Goal: Information Seeking & Learning: Learn about a topic

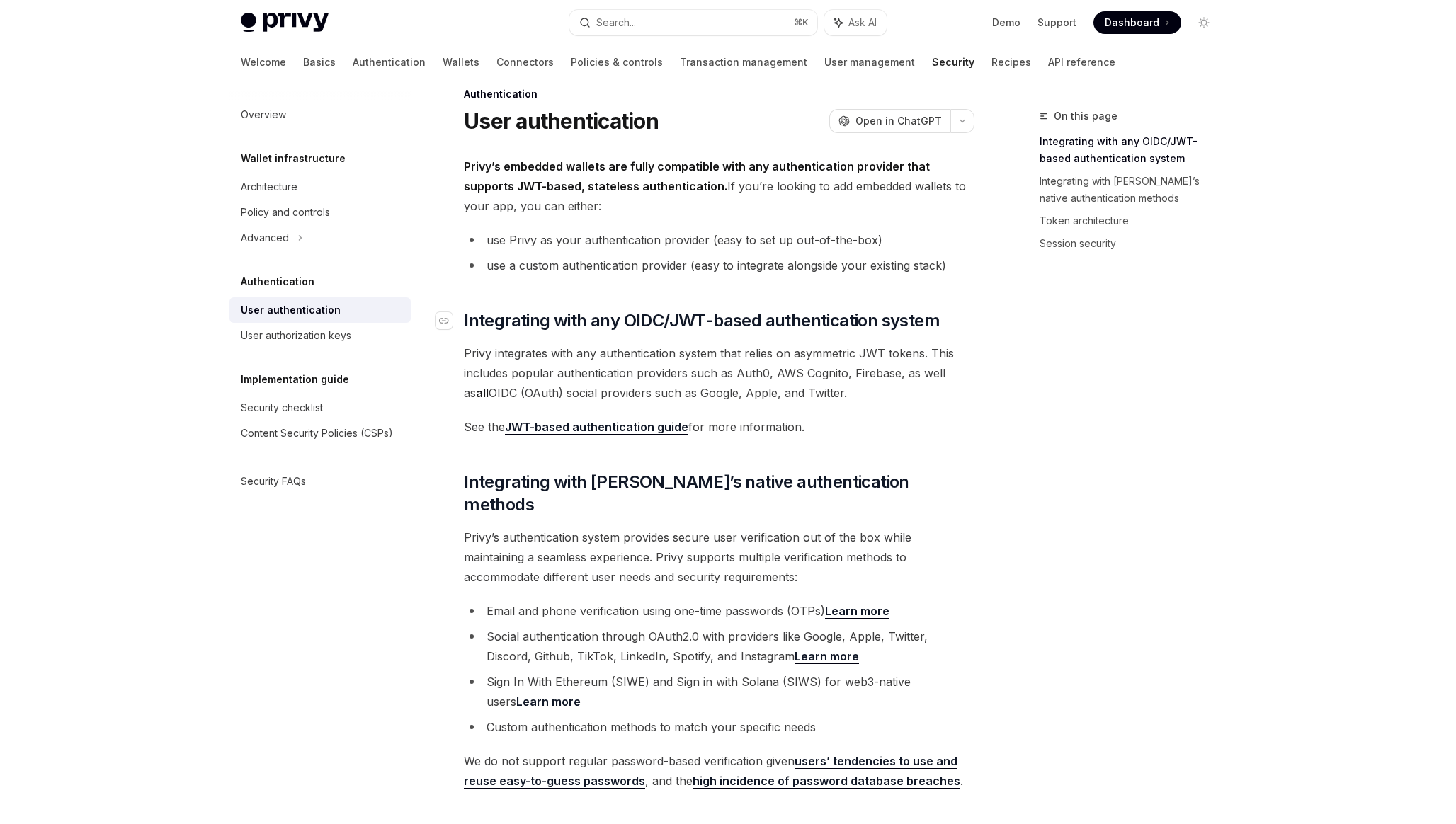
scroll to position [23, 0]
click at [357, 337] on div "User authorization keys" at bounding box center [321, 335] width 162 height 17
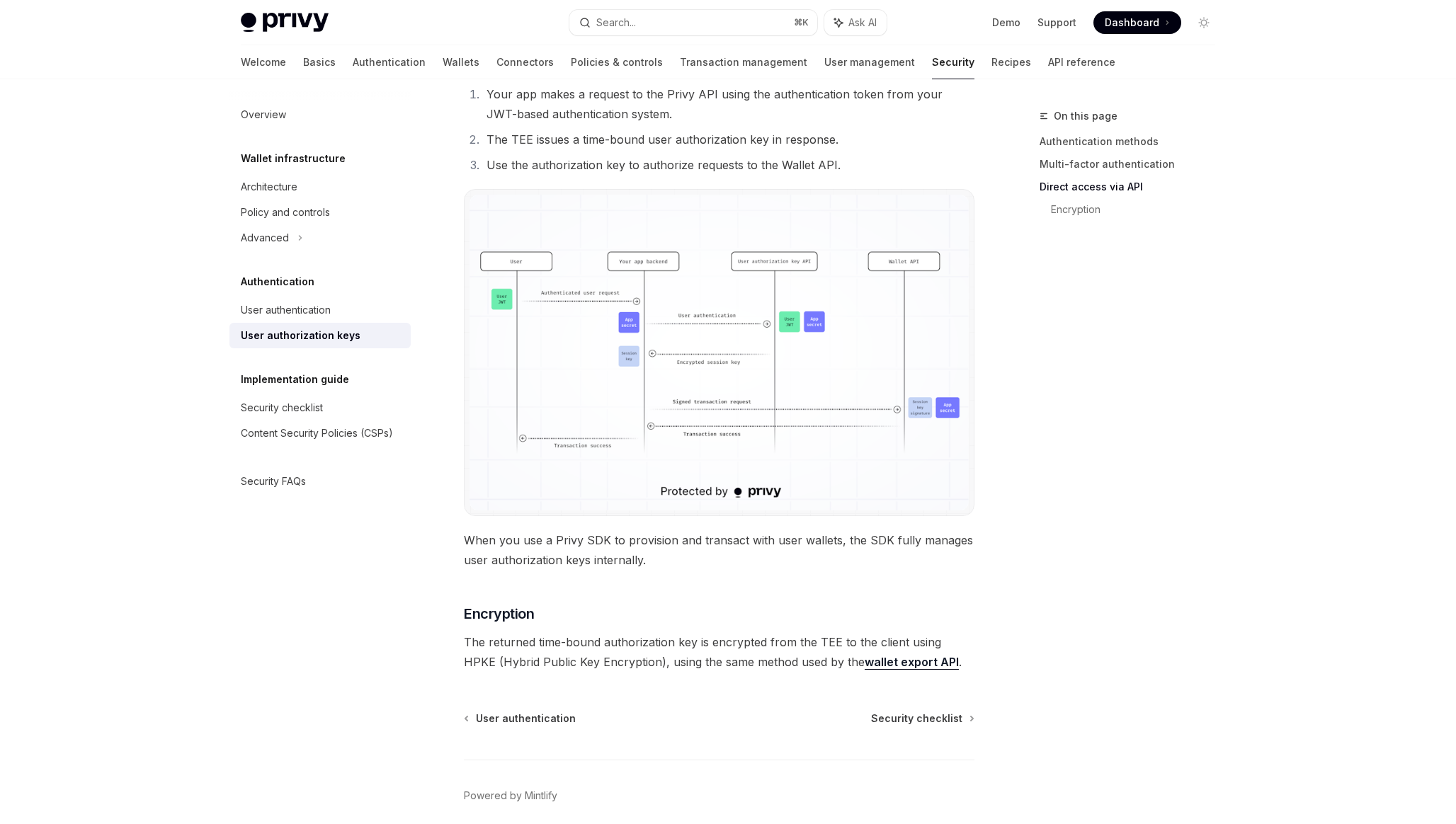
scroll to position [1042, 0]
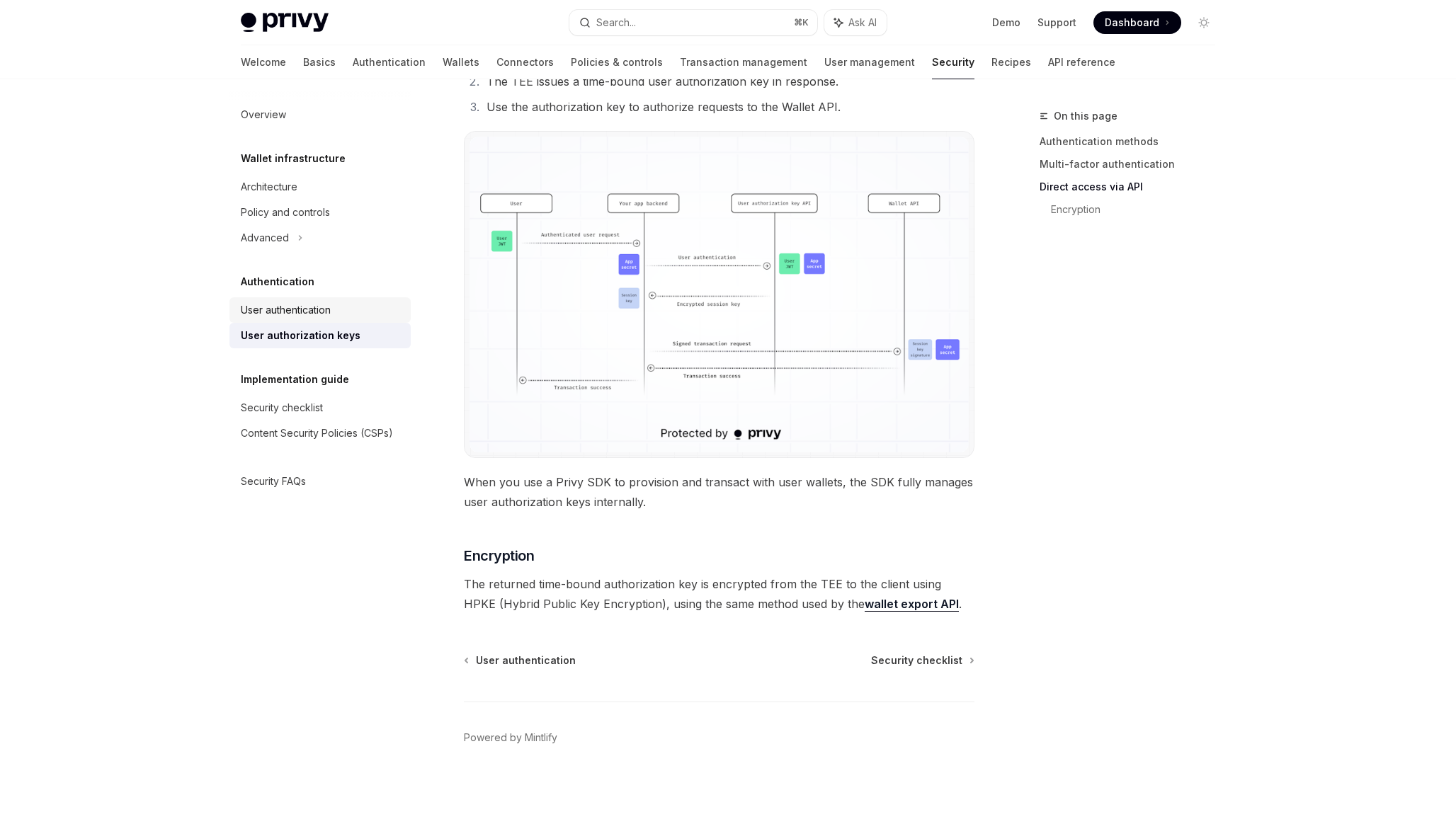
click at [302, 312] on div "User authentication" at bounding box center [285, 310] width 90 height 17
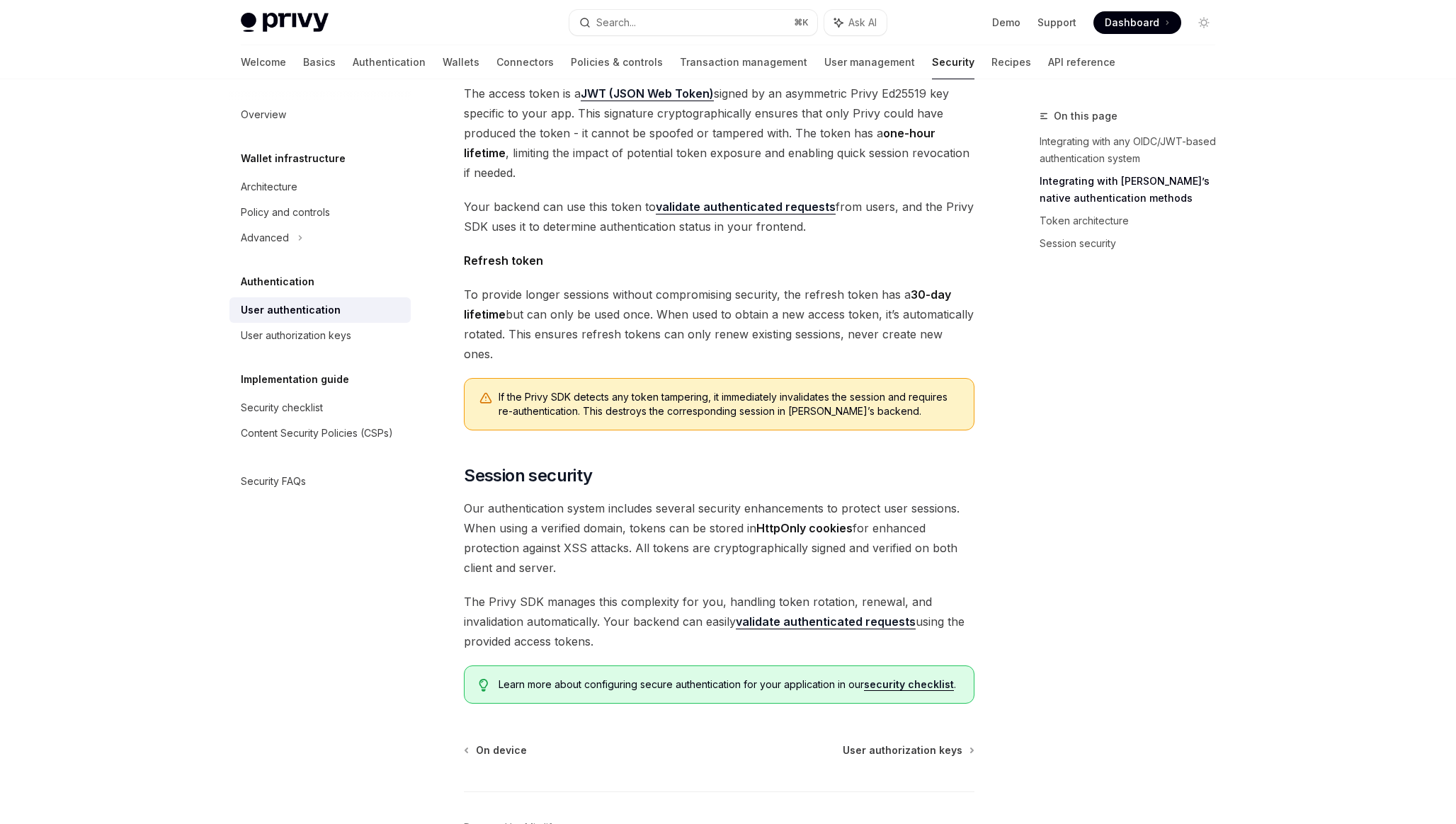
scroll to position [933, 0]
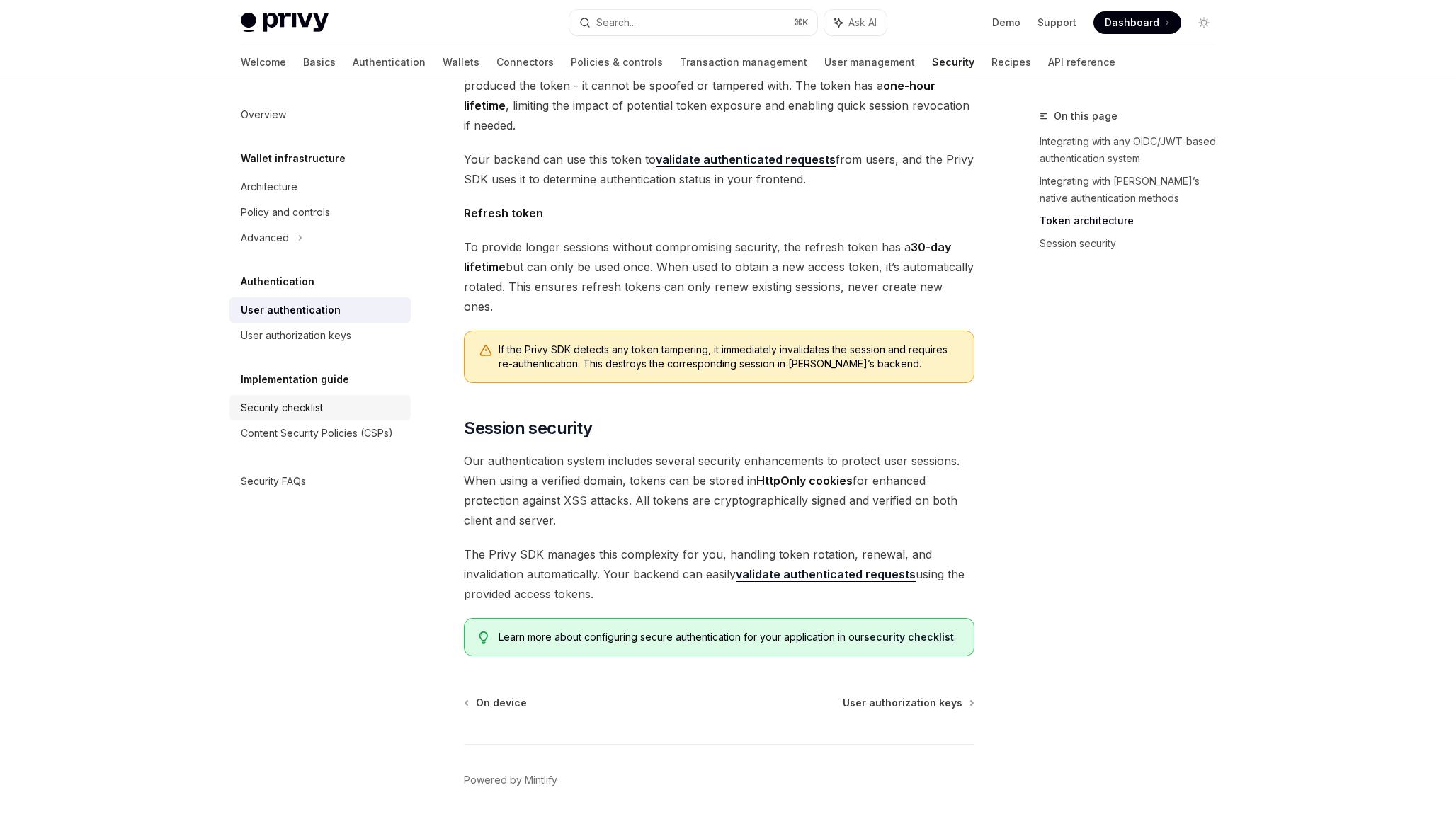
click at [299, 413] on div "Security checklist" at bounding box center [281, 407] width 82 height 17
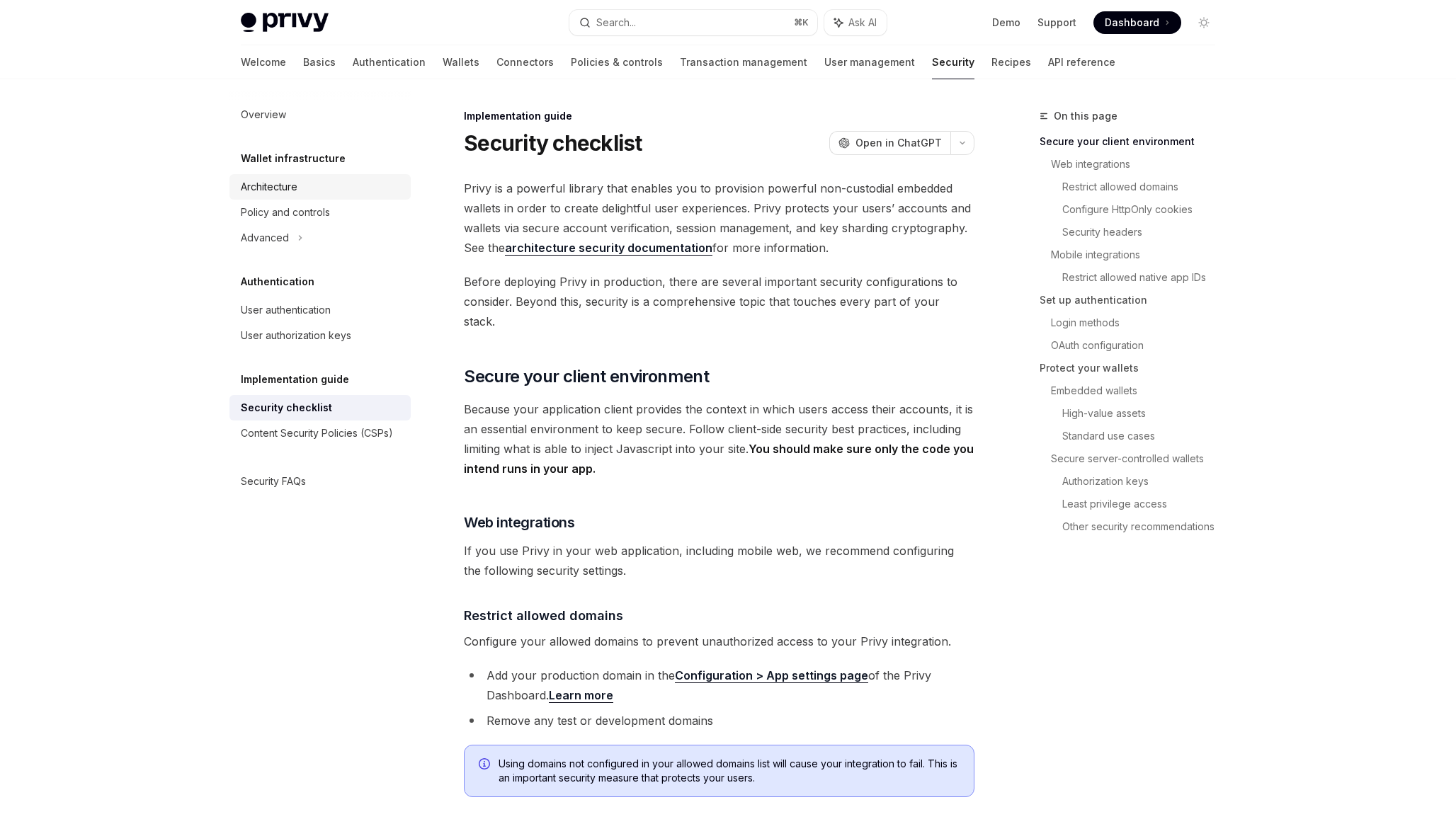
click at [288, 193] on div "Architecture" at bounding box center [269, 187] width 56 height 17
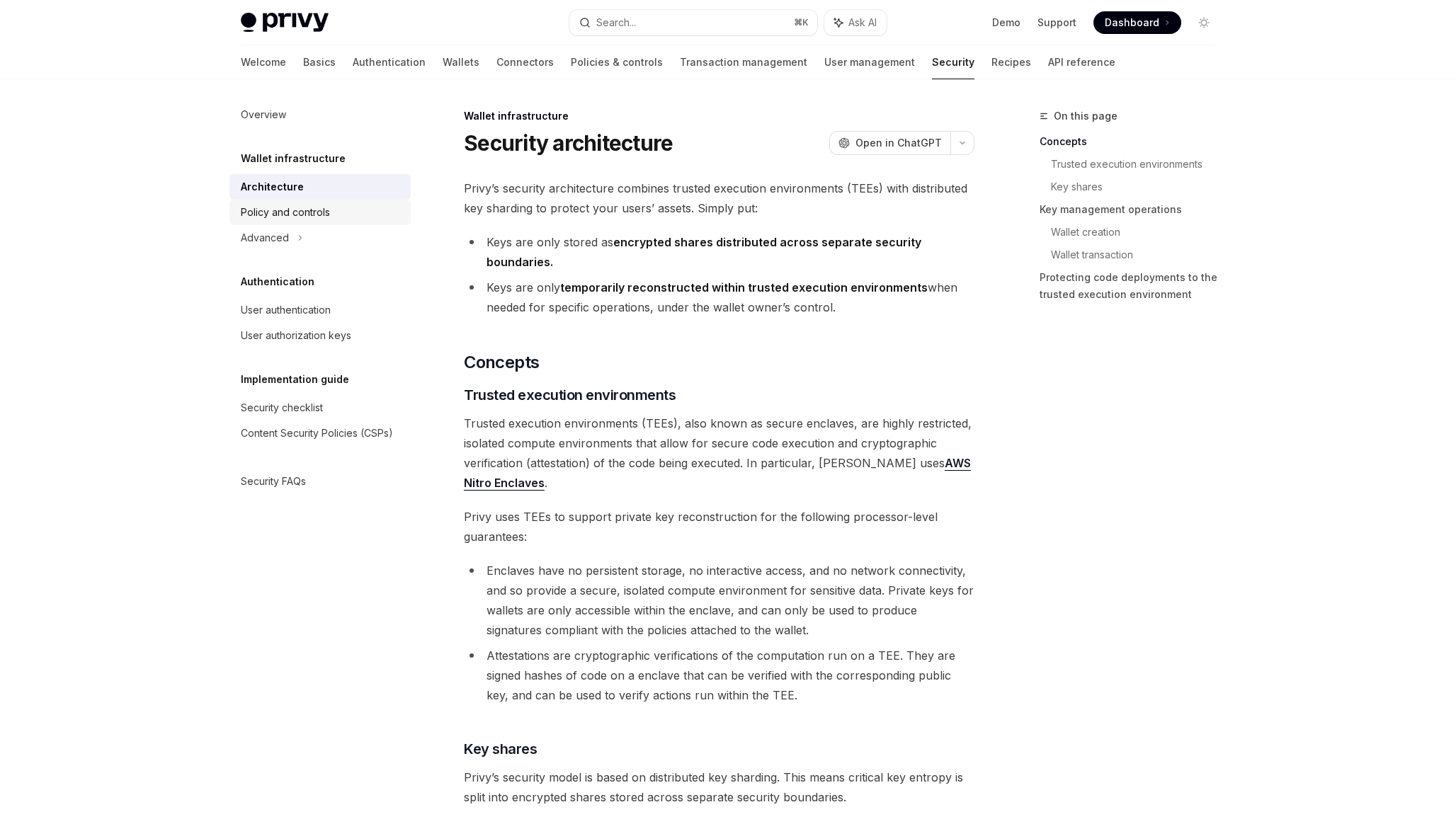
click at [311, 213] on div "Policy and controls" at bounding box center [285, 212] width 90 height 17
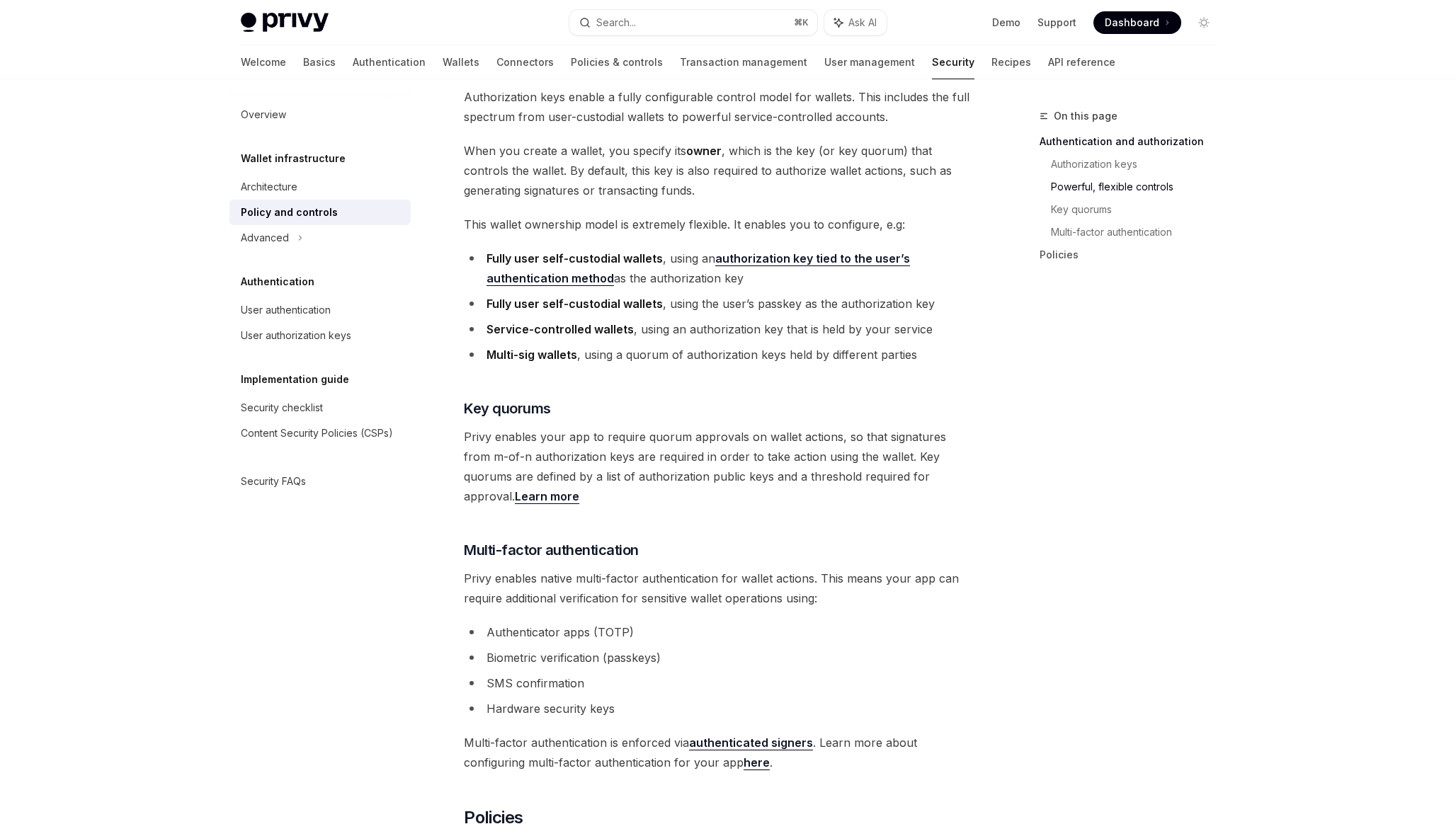
scroll to position [742, 0]
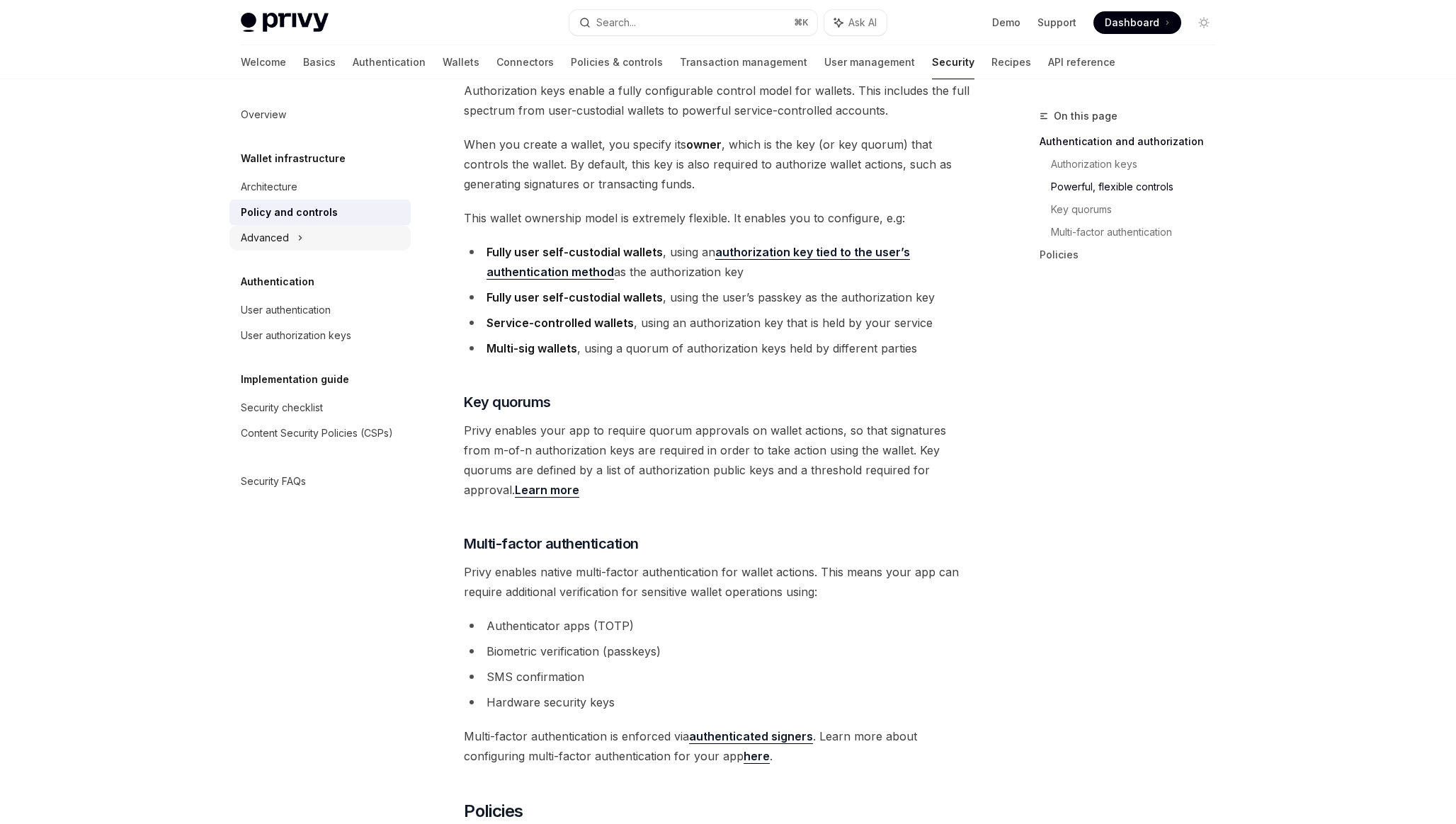
click at [309, 236] on div "Advanced" at bounding box center [320, 237] width 181 height 26
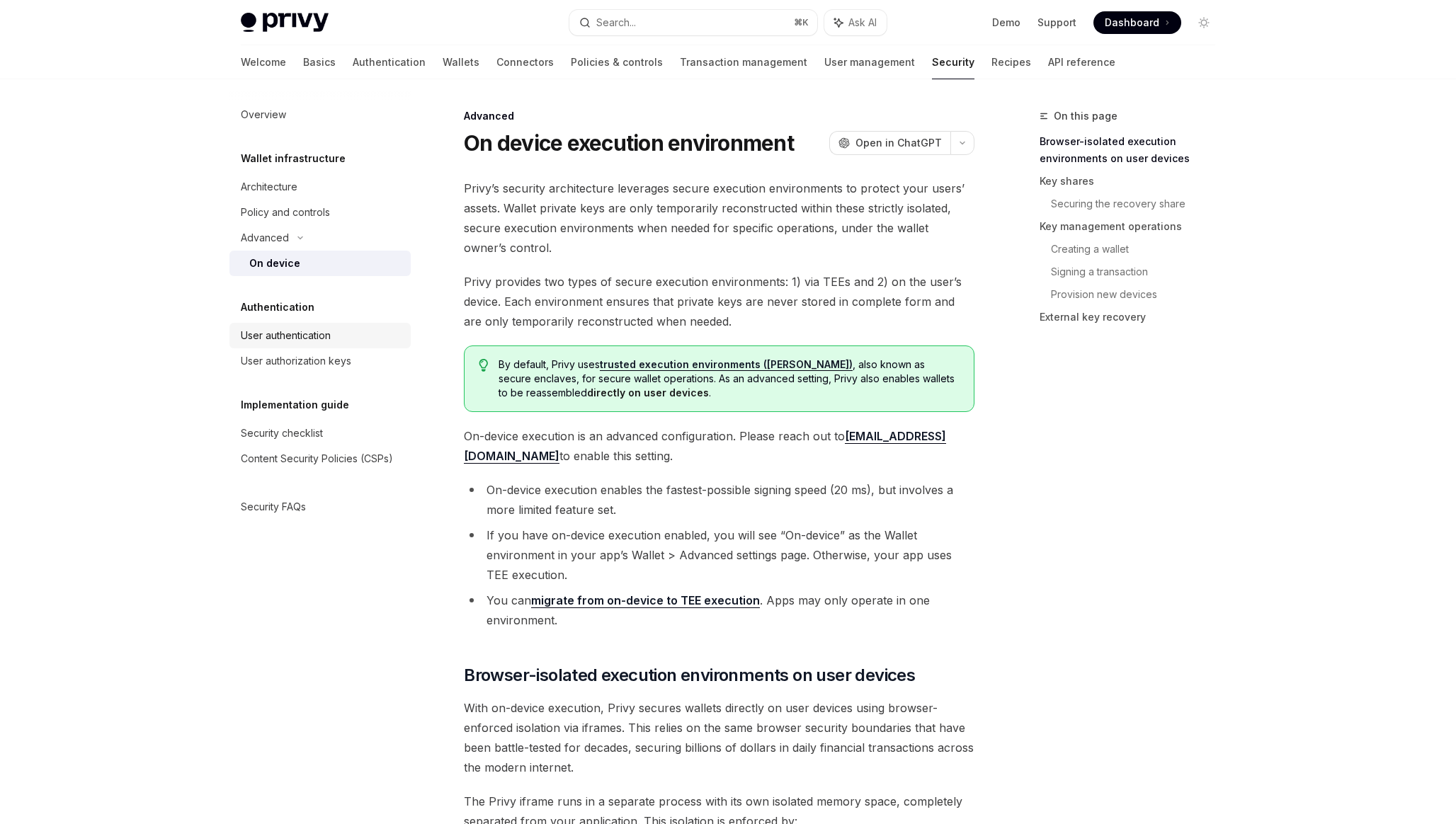
click at [355, 341] on div "User authentication" at bounding box center [321, 335] width 162 height 17
type textarea "*"
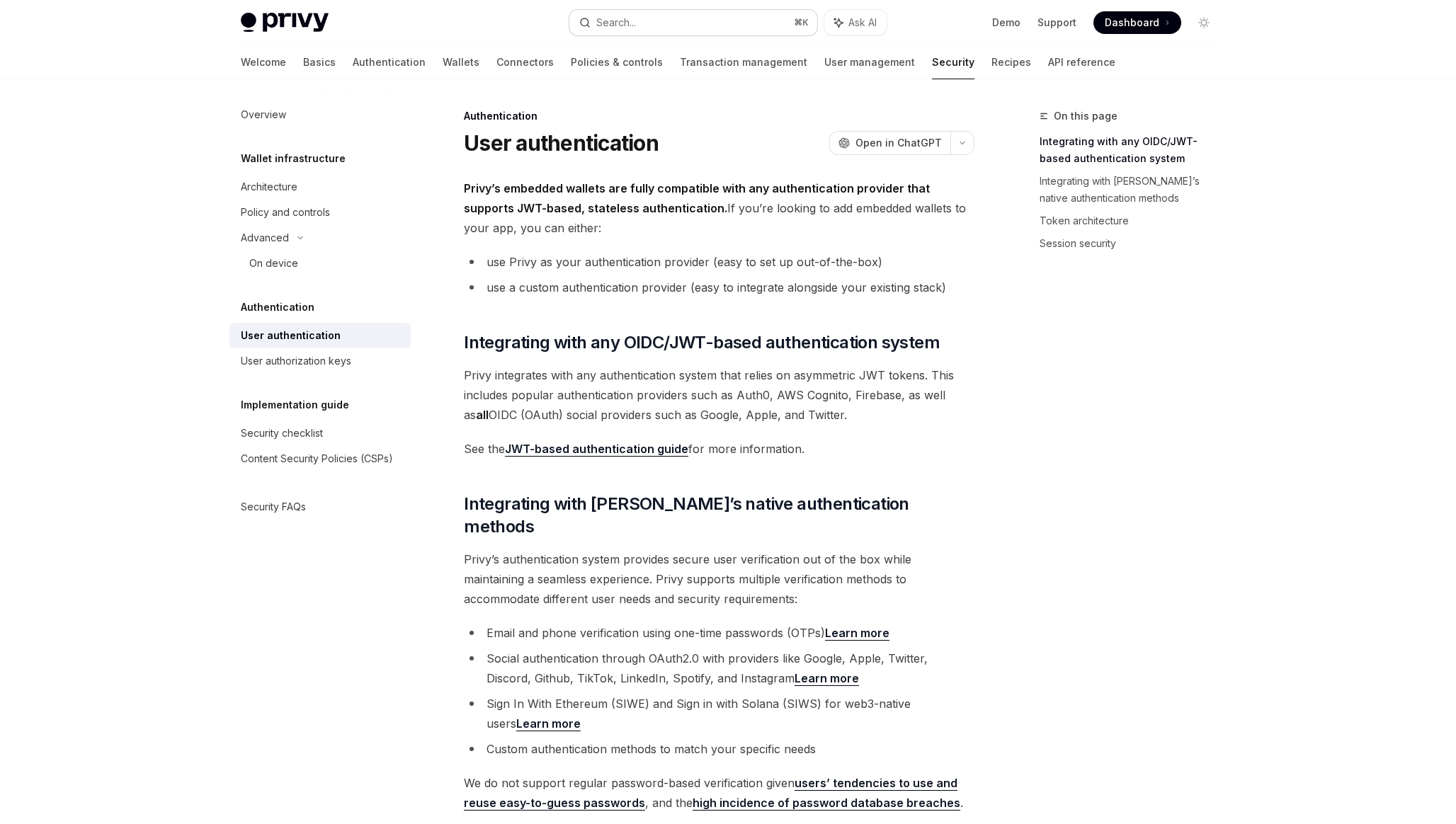
click at [708, 17] on button "Search... ⌘ K" at bounding box center [693, 22] width 248 height 26
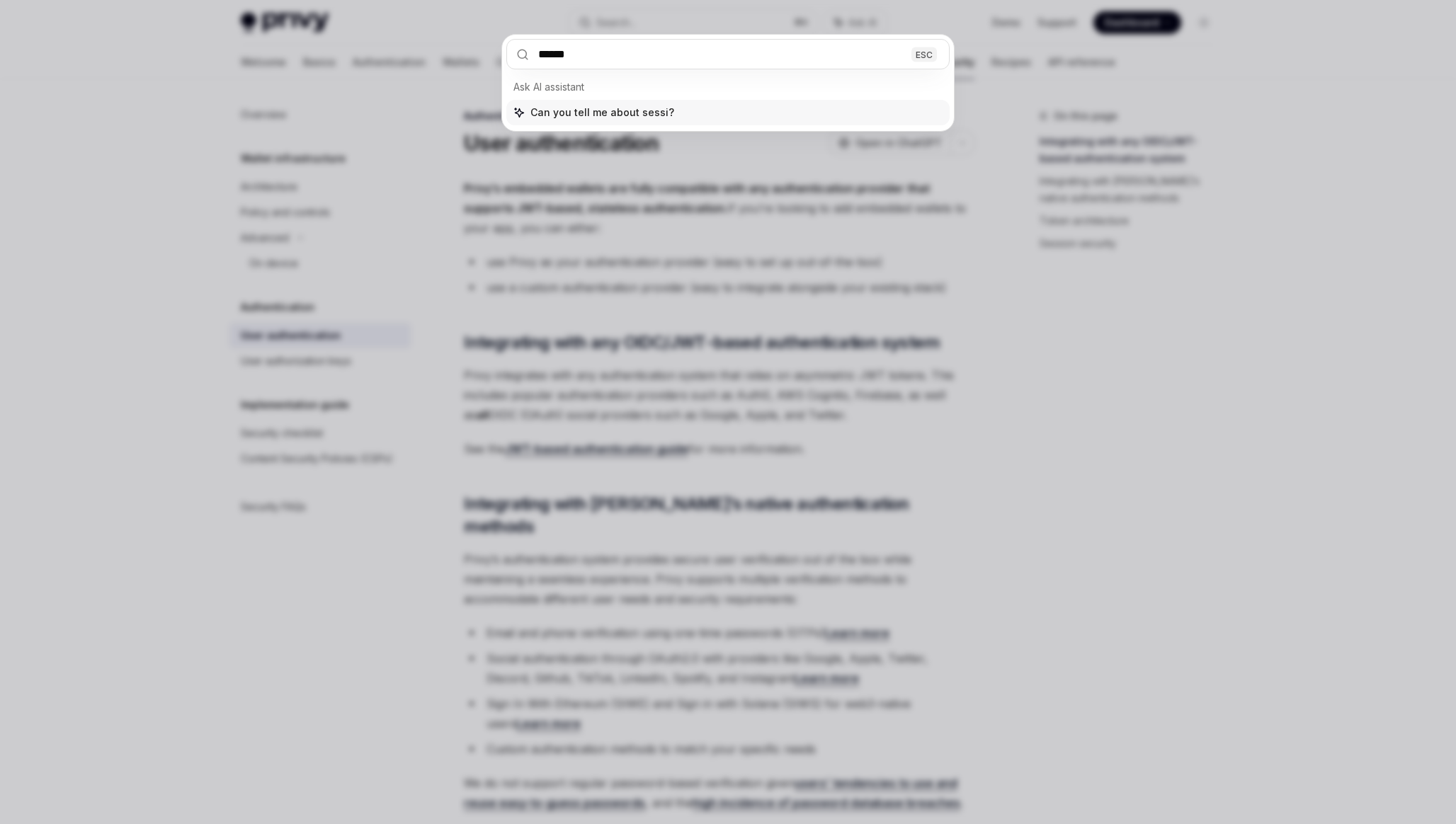
type input "*******"
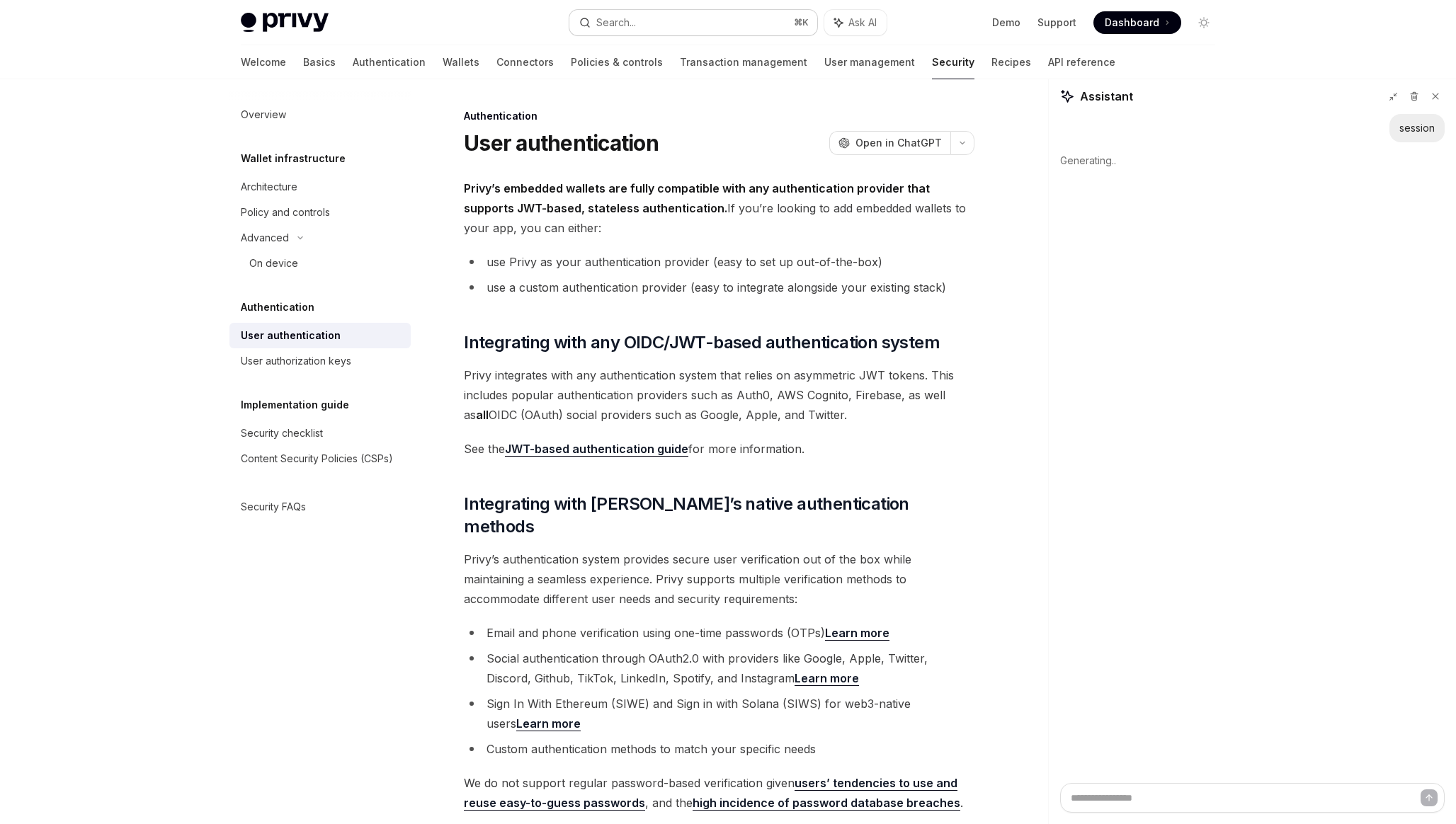
click at [699, 27] on button "Search... ⌘ K" at bounding box center [693, 22] width 248 height 26
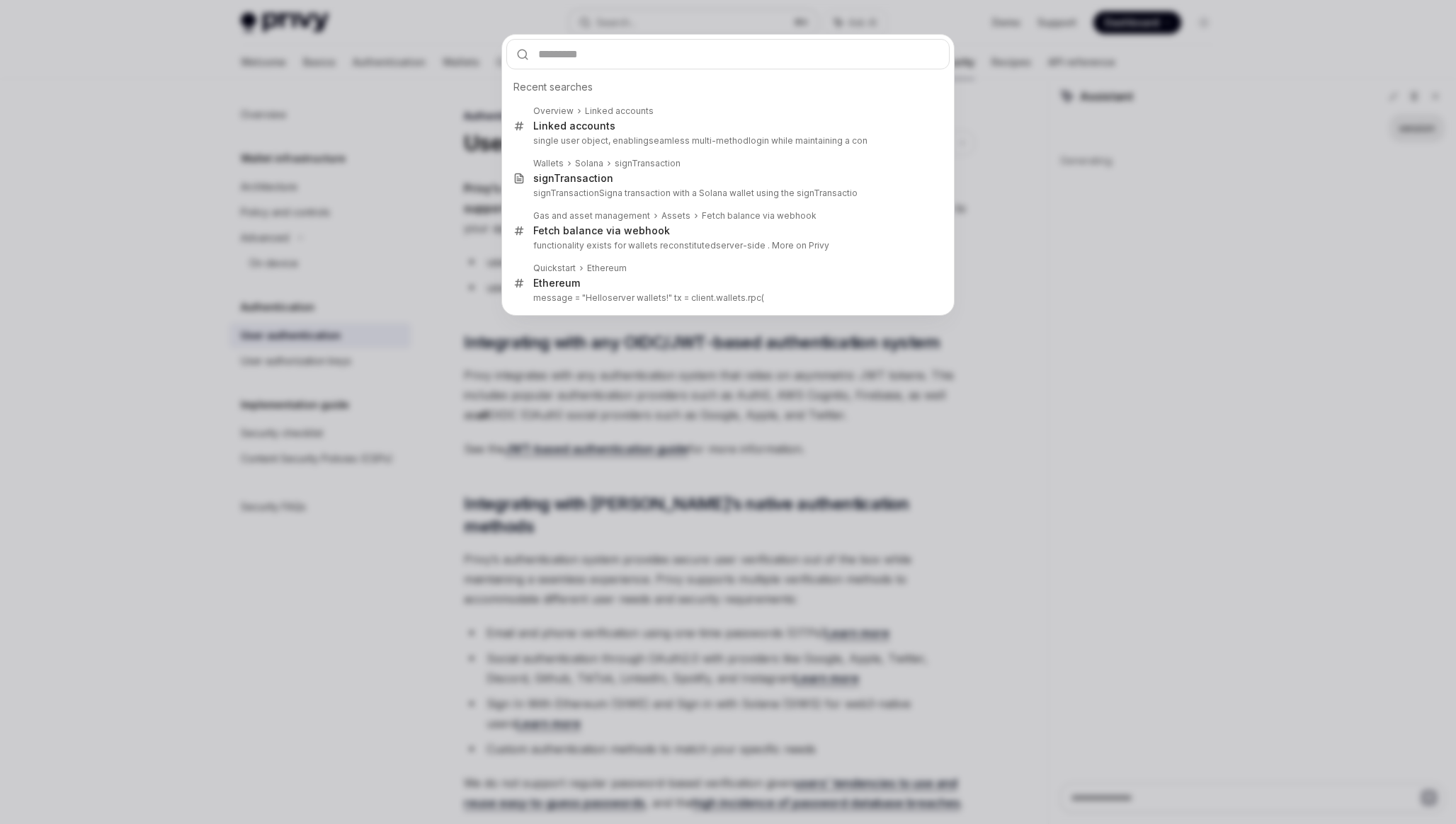
type textarea "*"
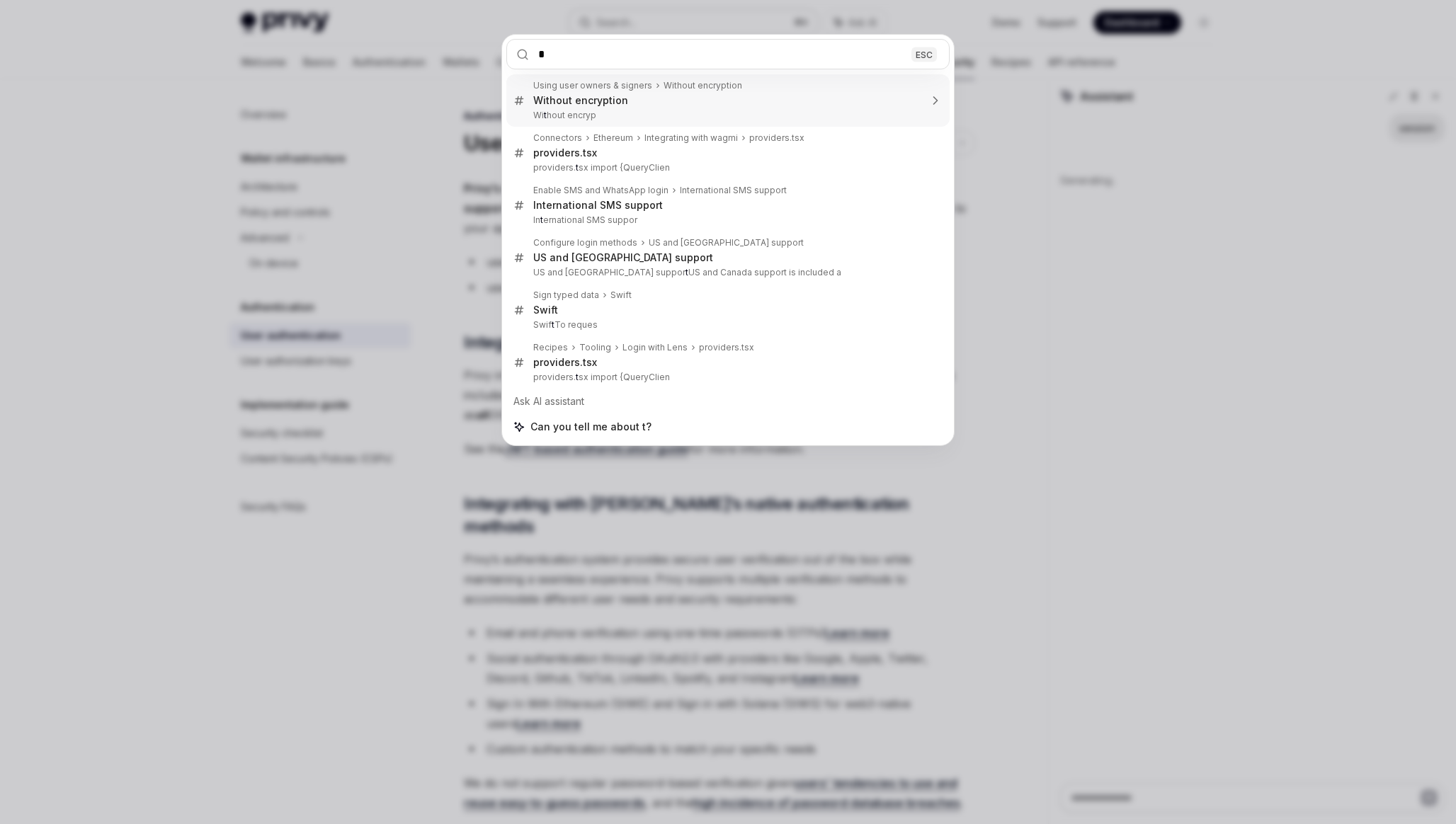
type input "**"
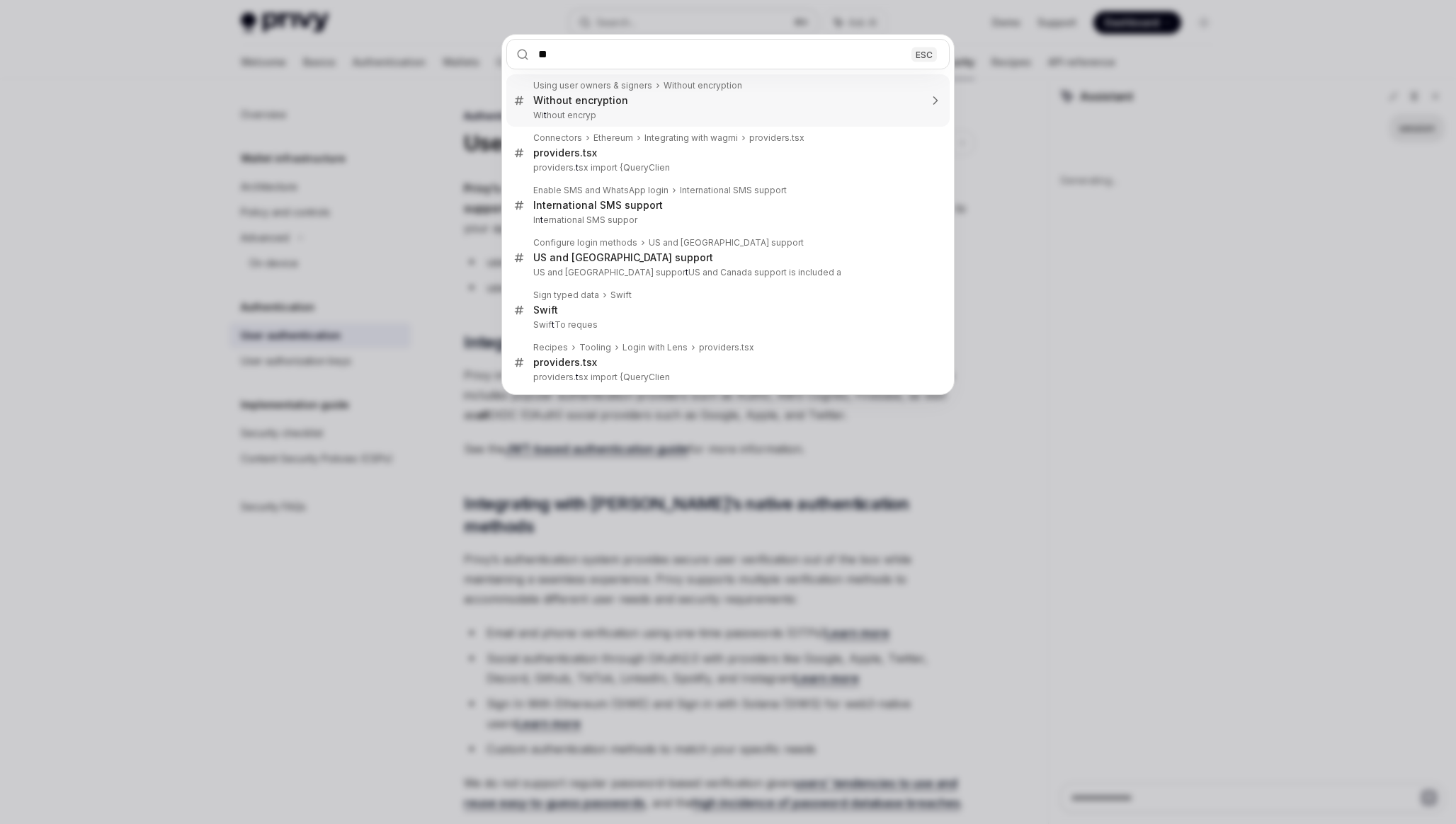
type textarea "*"
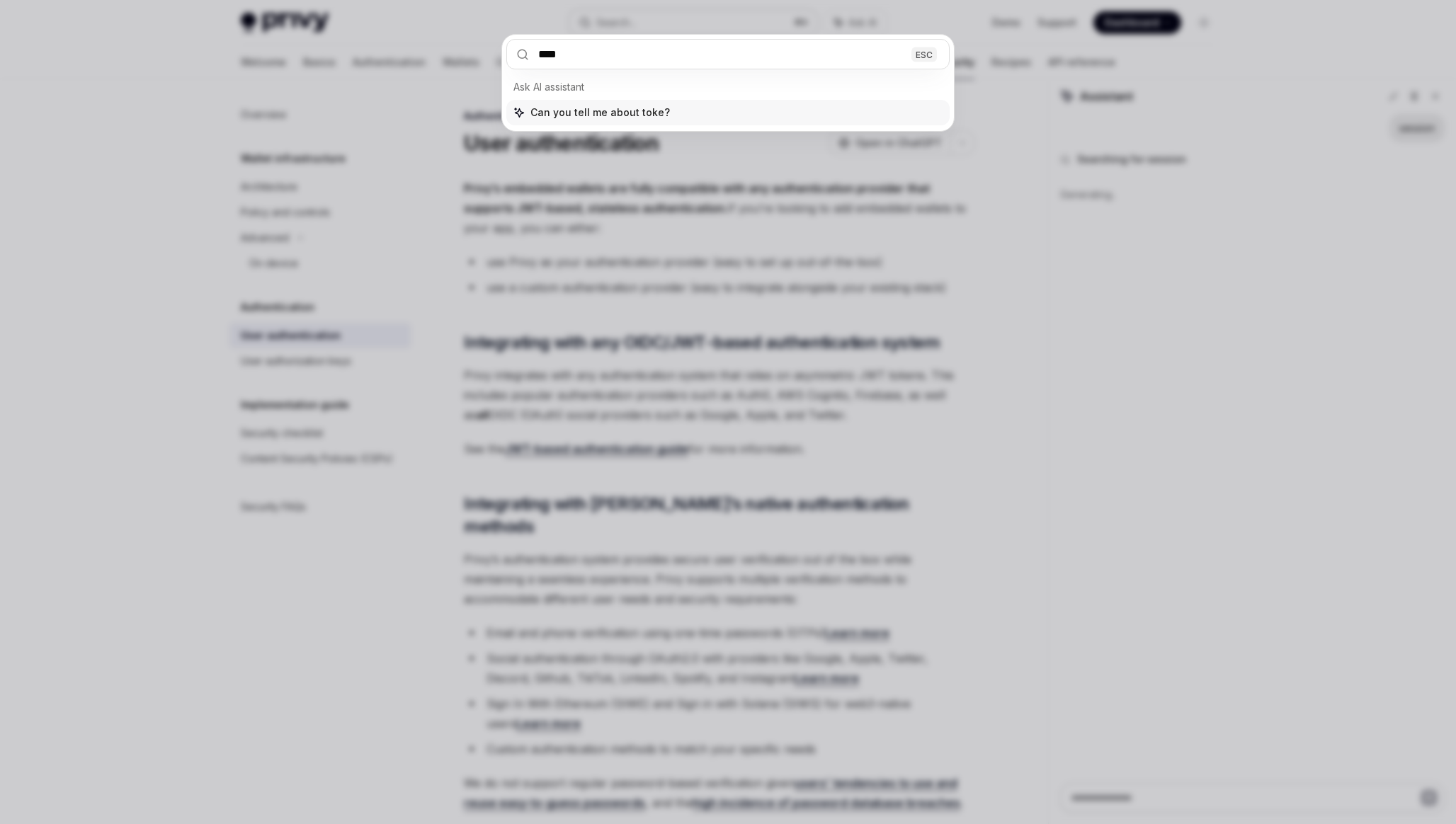
type input "*****"
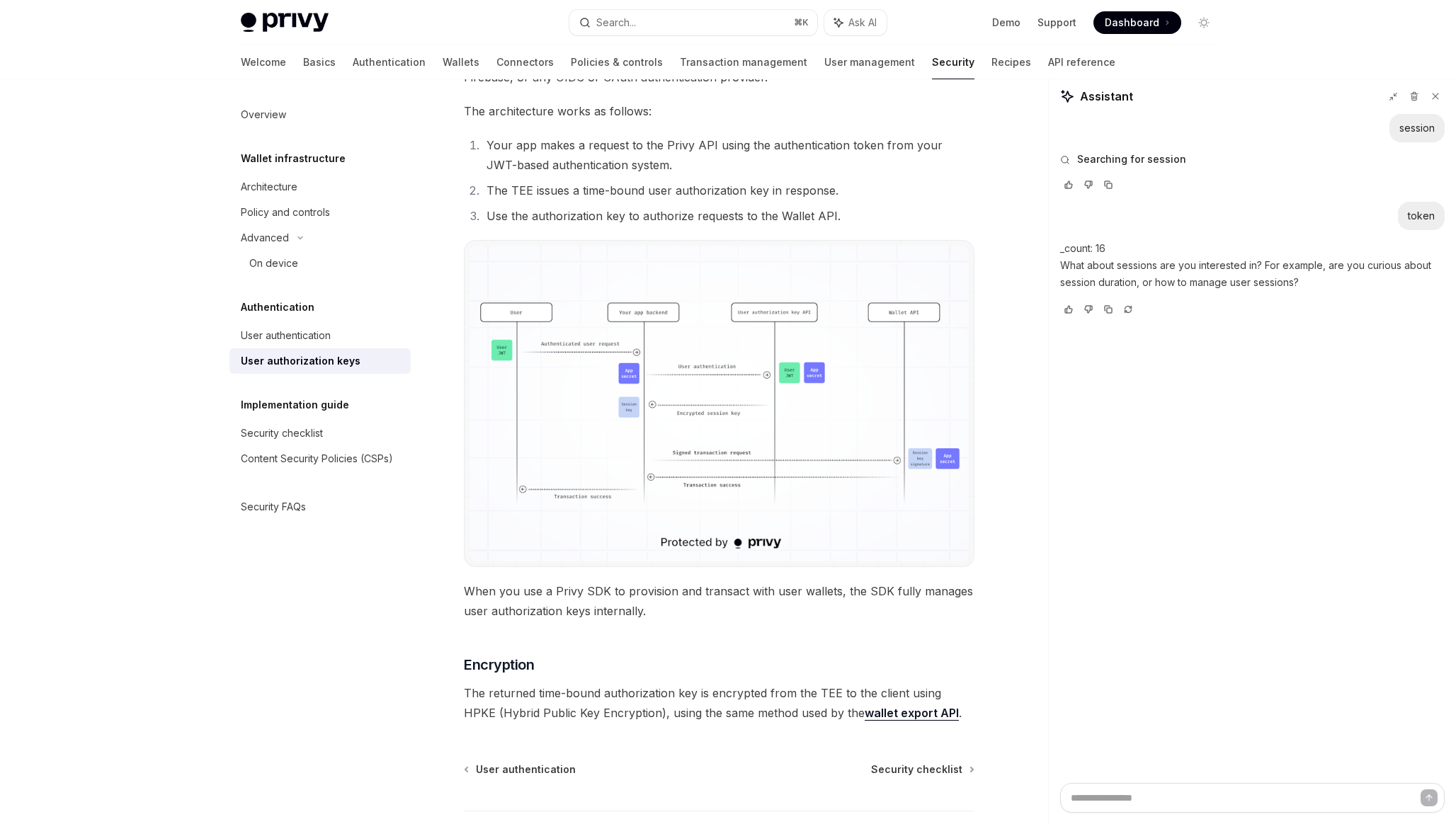
type textarea "*"
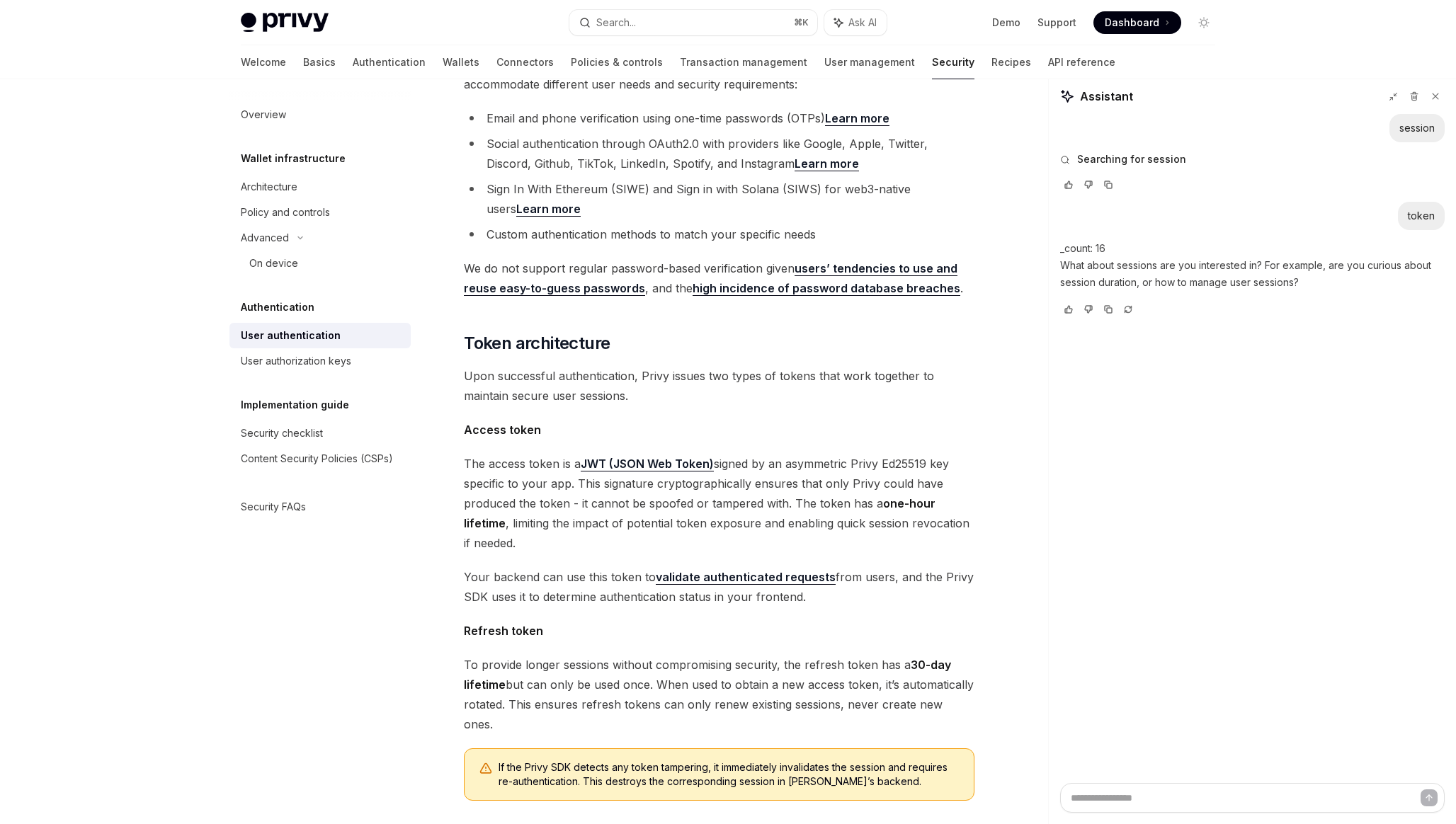
scroll to position [331, 0]
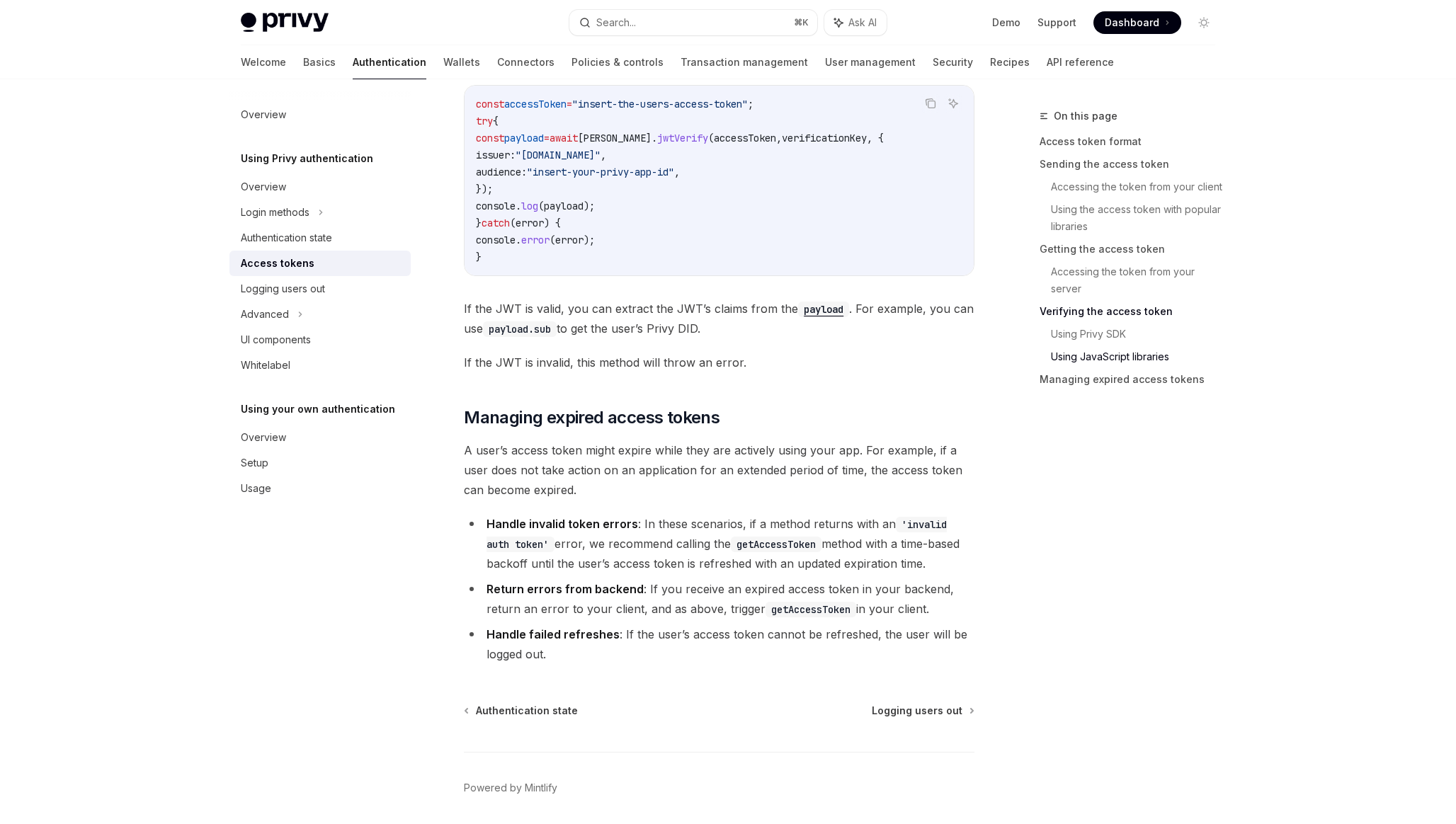
scroll to position [3441, 0]
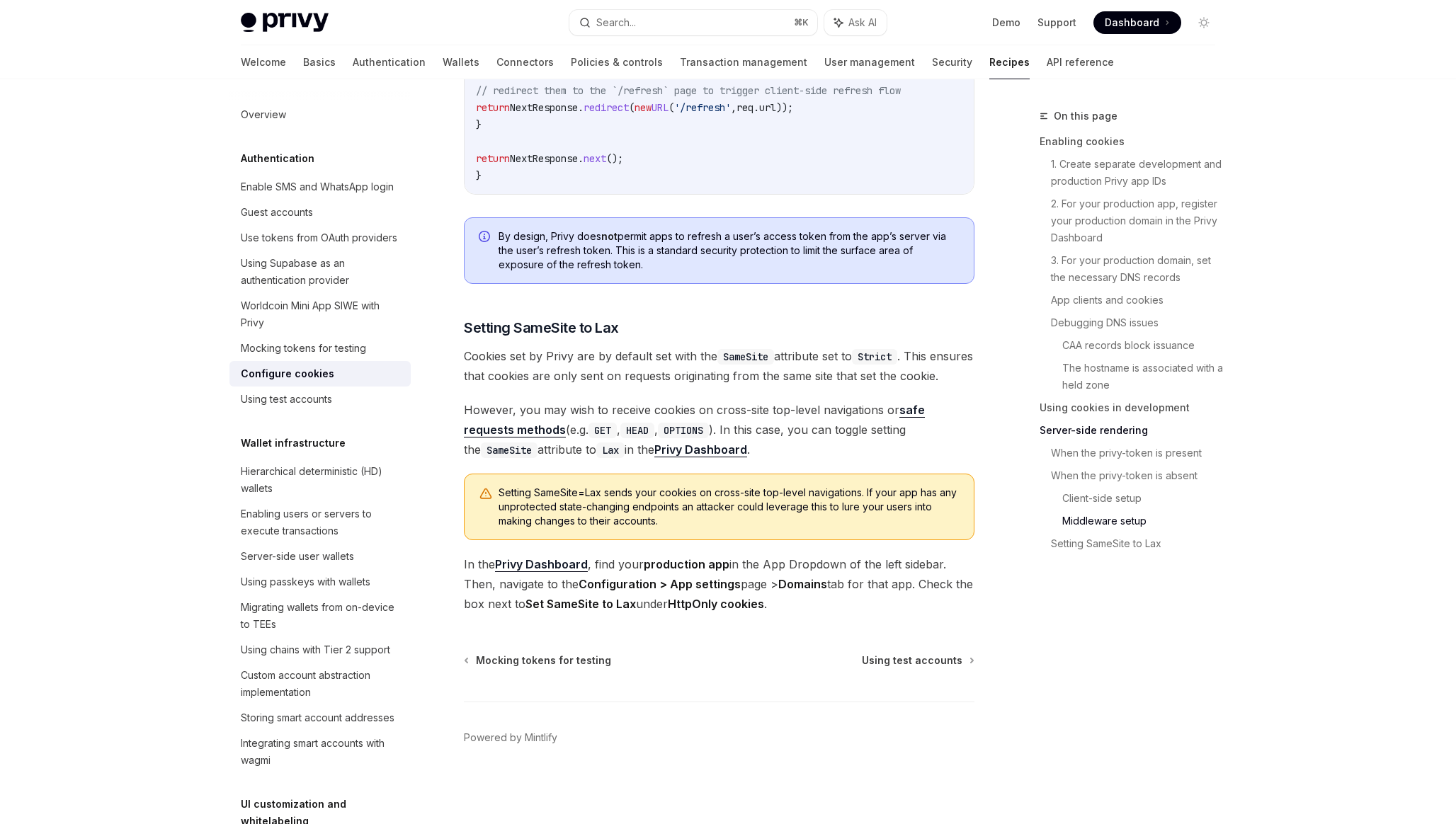
scroll to position [4763, 0]
